Goal: Information Seeking & Learning: Learn about a topic

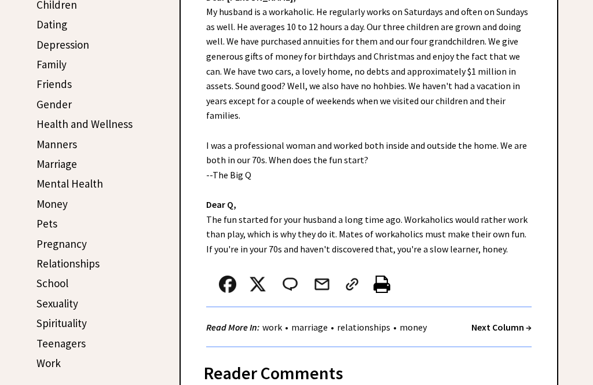
scroll to position [324, 0]
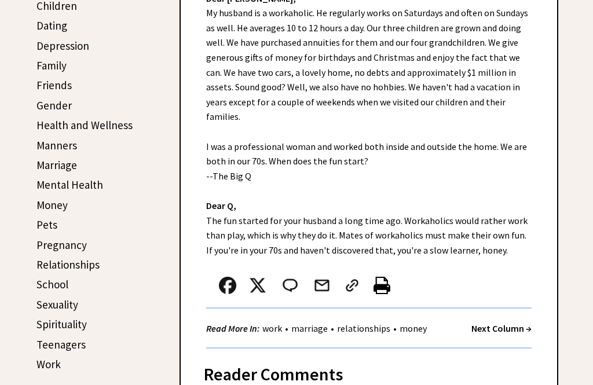
click at [53, 339] on link "Teenagers" at bounding box center [60, 345] width 49 height 14
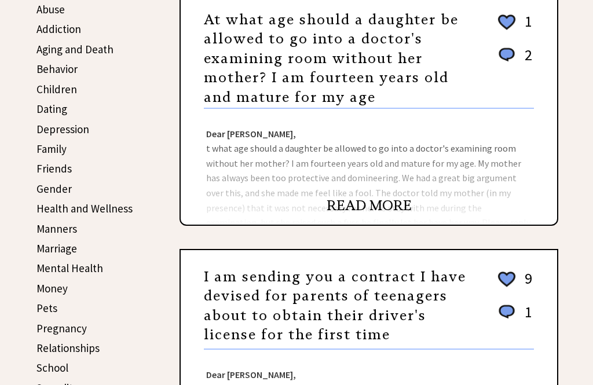
scroll to position [242, 0]
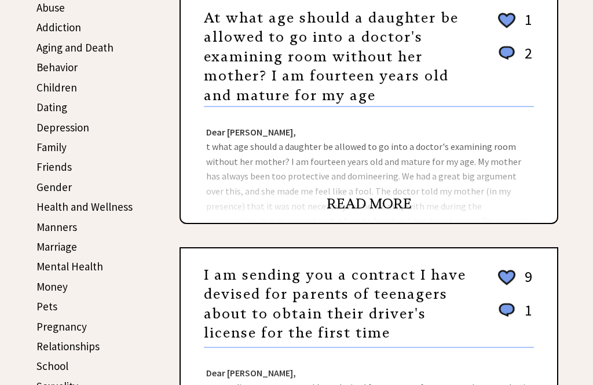
click at [45, 89] on link "Children" at bounding box center [56, 87] width 41 height 14
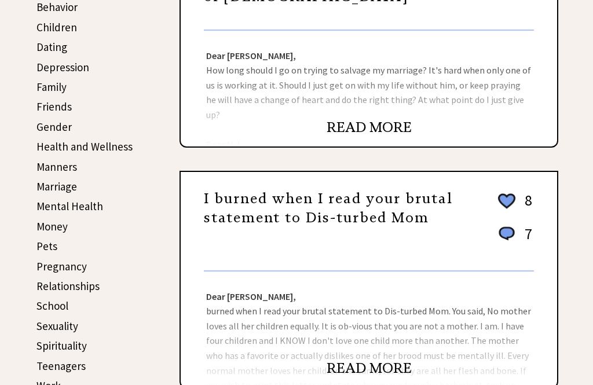
scroll to position [302, 0]
click at [350, 365] on link "READ MORE" at bounding box center [369, 368] width 85 height 17
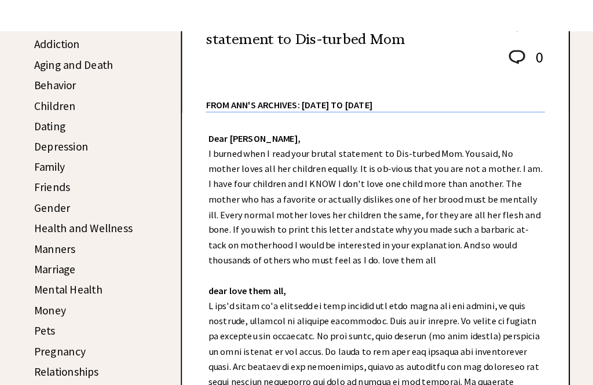
scroll to position [226, 0]
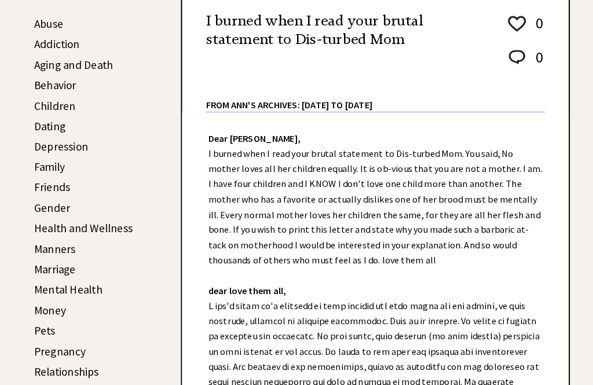
click at [59, 187] on link "Friends" at bounding box center [53, 182] width 35 height 14
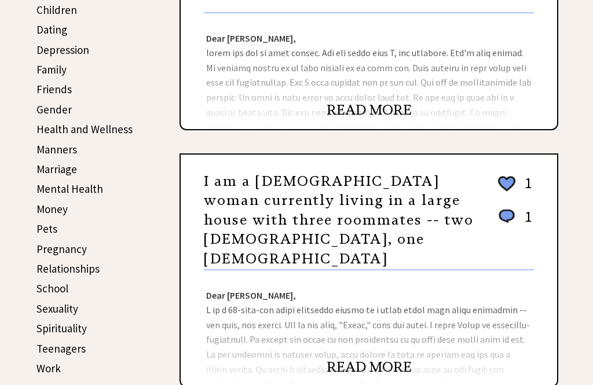
scroll to position [320, 0]
click at [46, 93] on link "Friends" at bounding box center [53, 89] width 35 height 14
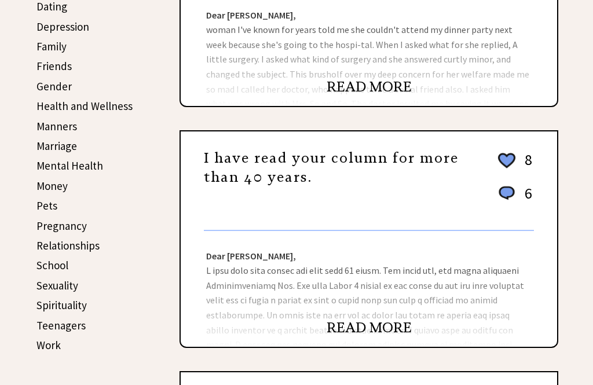
scroll to position [343, 0]
click at [46, 150] on link "Marriage" at bounding box center [56, 146] width 41 height 14
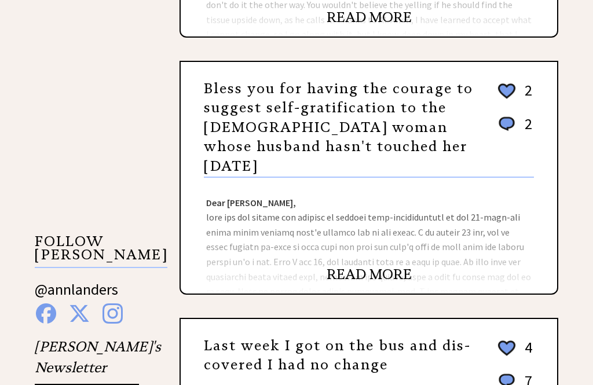
scroll to position [894, 0]
click at [355, 266] on link "READ MORE" at bounding box center [369, 274] width 85 height 17
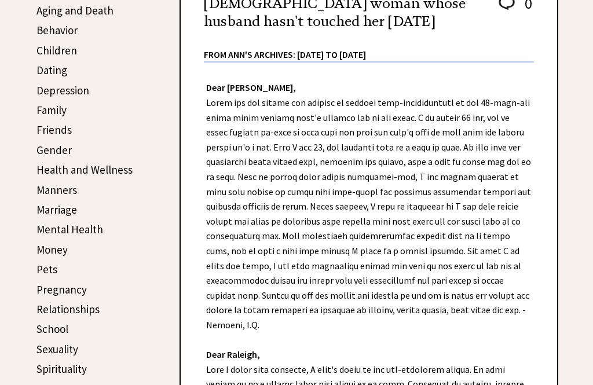
scroll to position [277, 0]
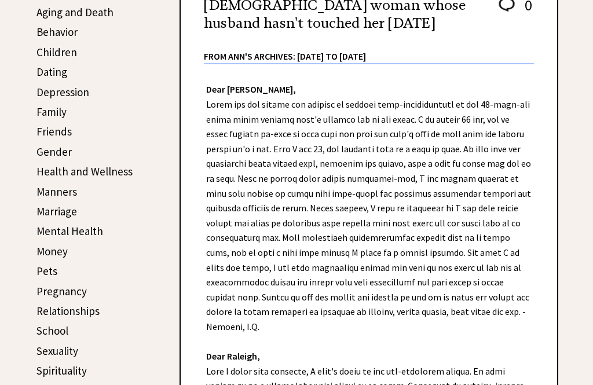
click at [57, 215] on link "Marriage" at bounding box center [56, 211] width 41 height 14
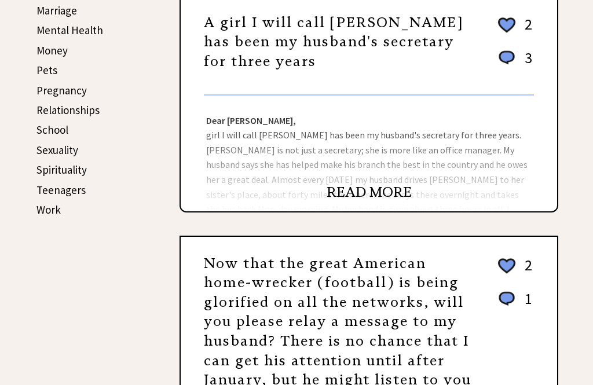
scroll to position [477, 0]
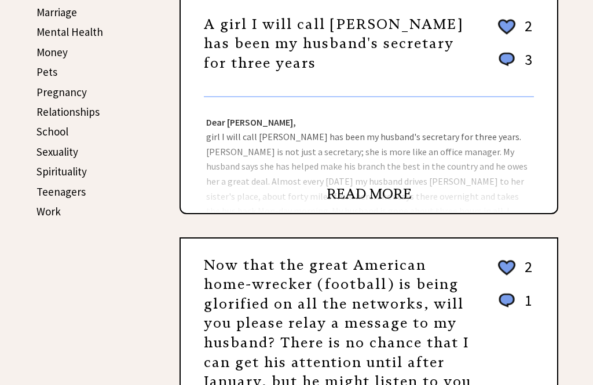
click at [357, 200] on link "READ MORE" at bounding box center [369, 193] width 85 height 17
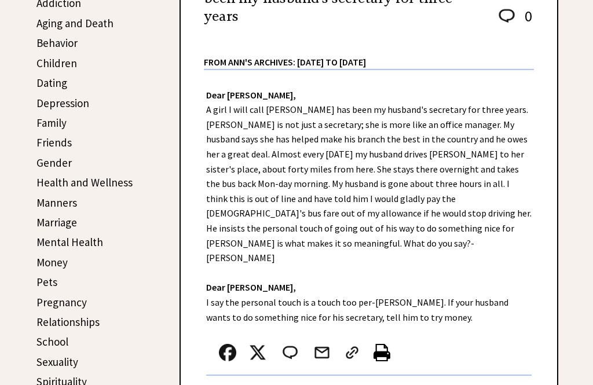
scroll to position [266, 0]
click at [53, 226] on link "Marriage" at bounding box center [56, 222] width 41 height 14
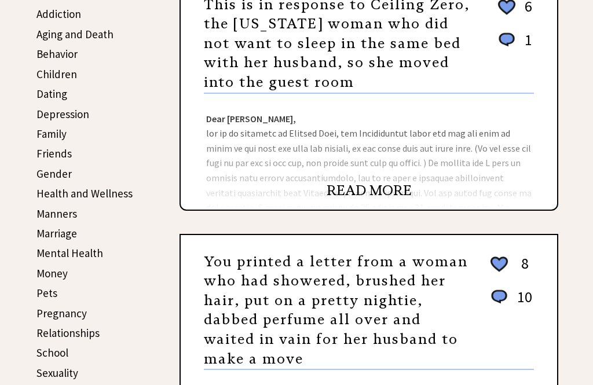
scroll to position [255, 0]
